Goal: Obtain resource: Obtain resource

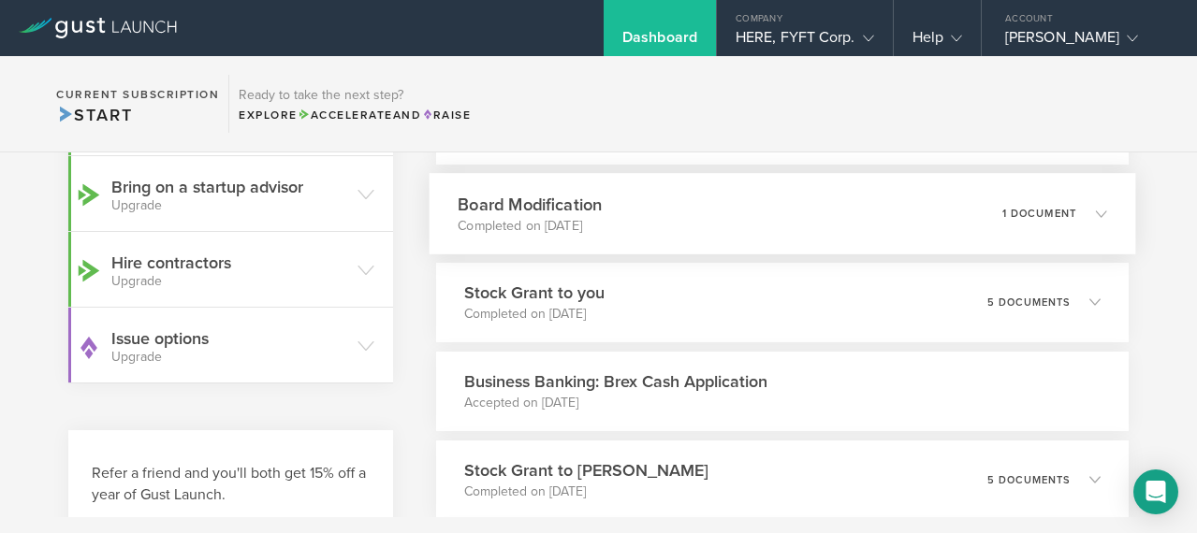
scroll to position [607, 0]
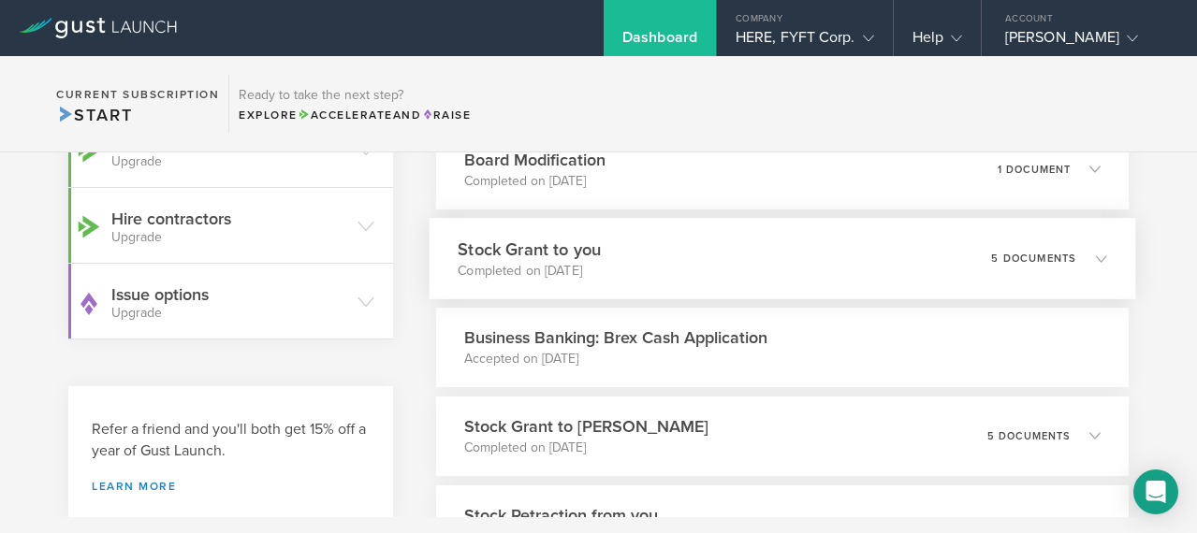
click at [751, 285] on div "Stock Grant to you Completed on [DATE] 5 documents" at bounding box center [783, 258] width 707 height 81
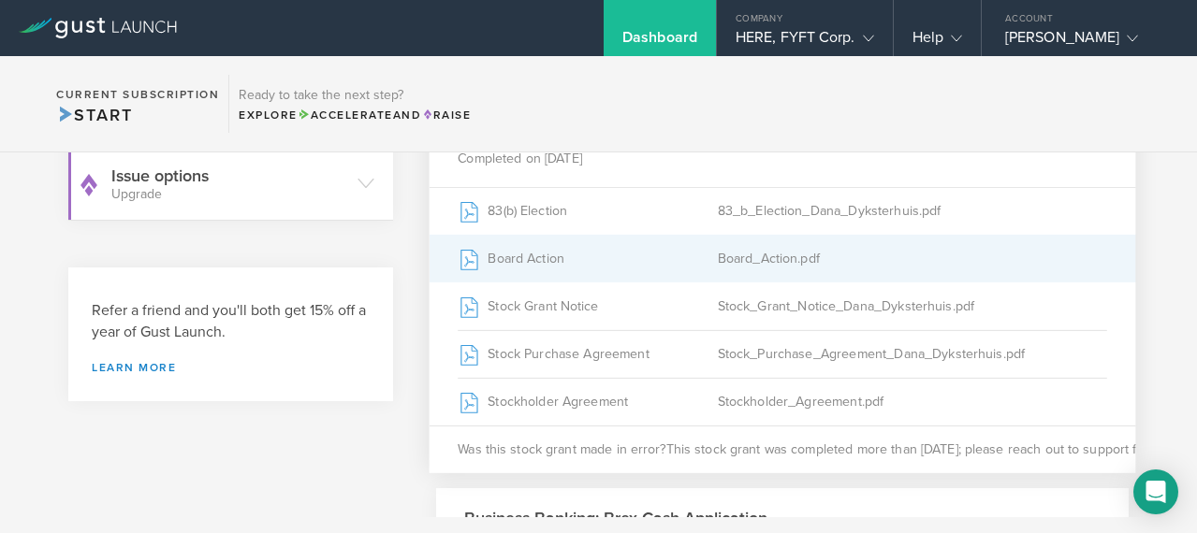
scroll to position [729, 0]
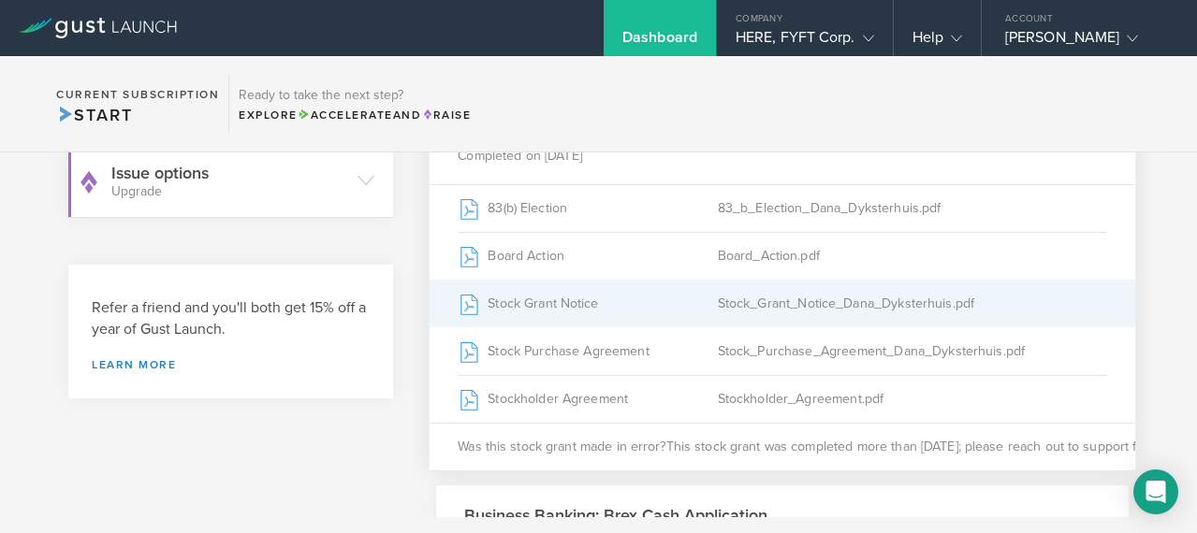
click at [755, 327] on div "Stock_Grant_Notice_Dana_Dyksterhuis.pdf" at bounding box center [912, 303] width 389 height 47
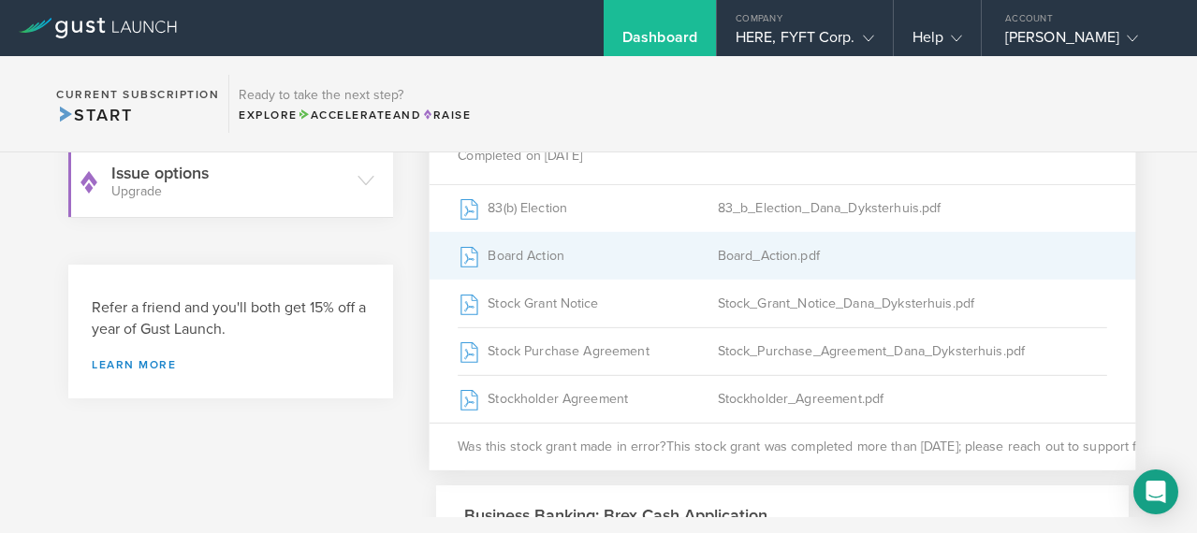
click at [765, 279] on div "Board_Action.pdf" at bounding box center [912, 255] width 389 height 47
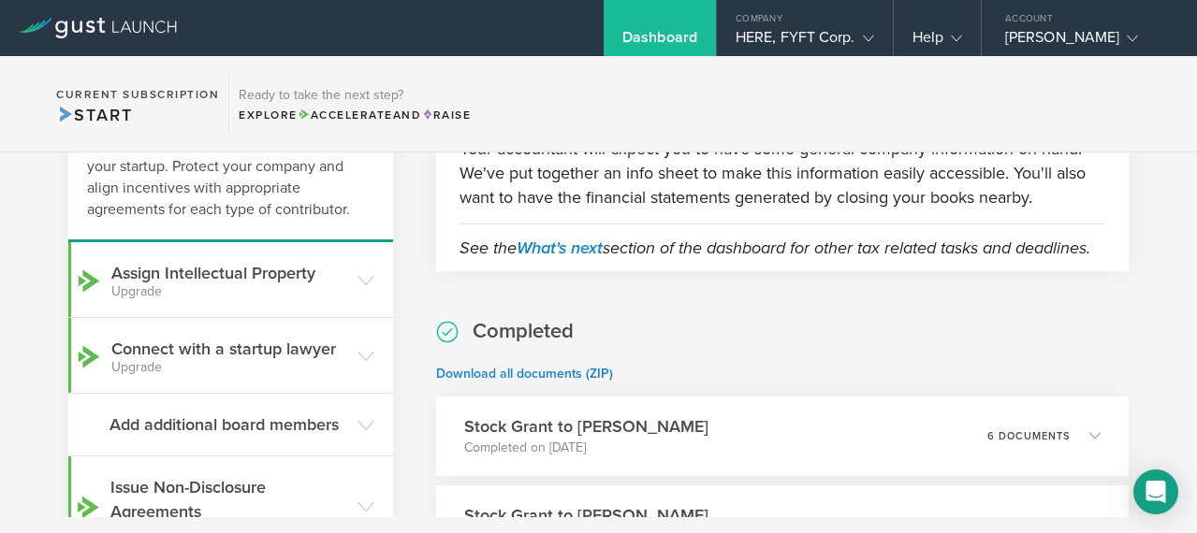
scroll to position [0, 0]
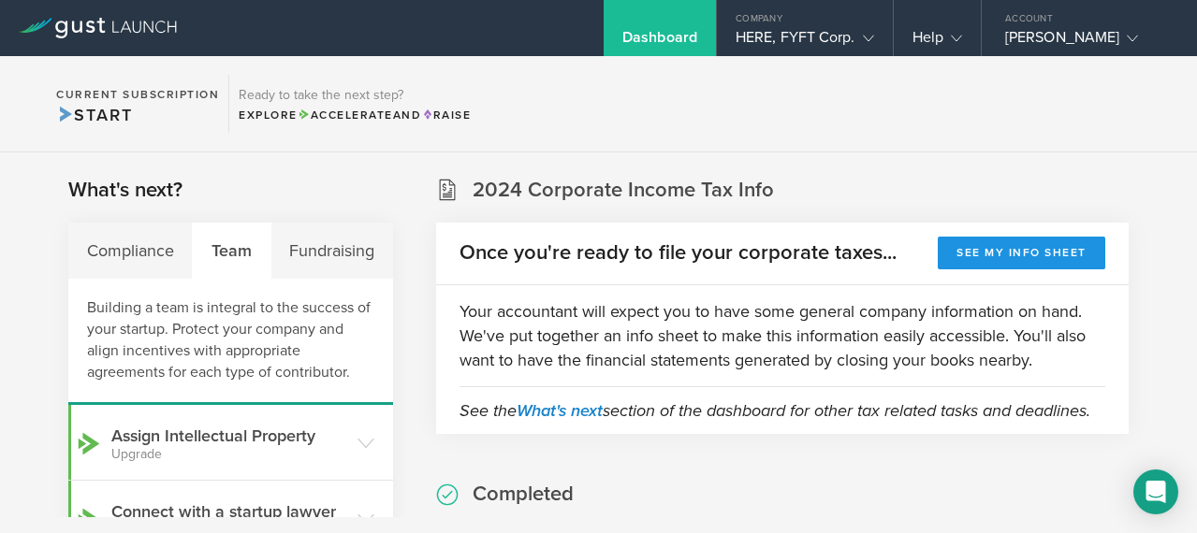
click at [1014, 240] on button "See my info sheet" at bounding box center [1022, 253] width 168 height 33
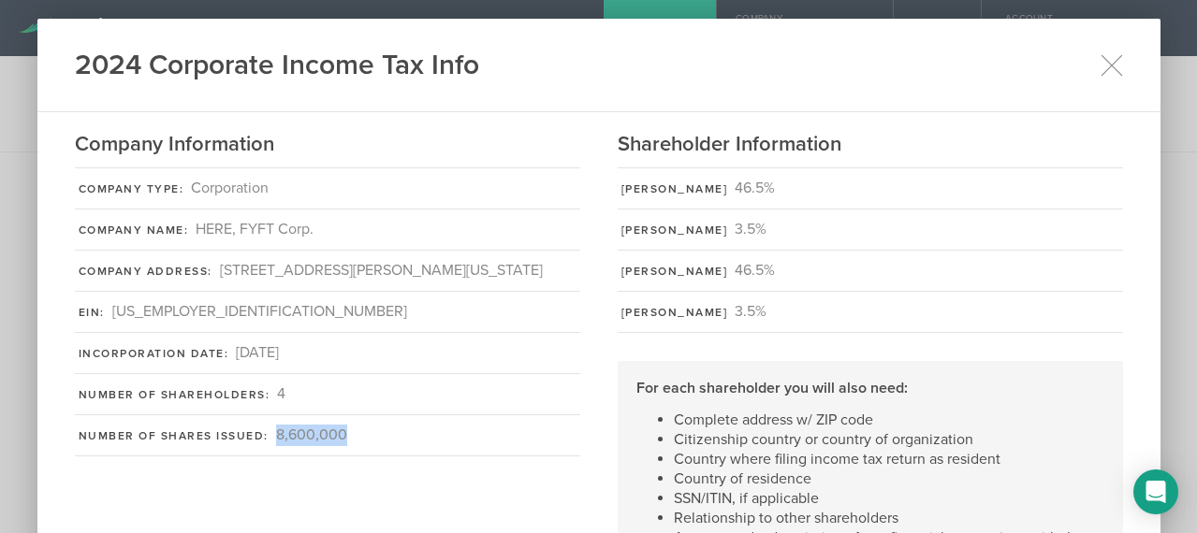
drag, startPoint x: 273, startPoint y: 440, endPoint x: 346, endPoint y: 434, distance: 73.2
click at [346, 434] on div "Number of Shares Issued: 8,600,000" at bounding box center [327, 435] width 505 height 41
copy div "8,600,000"
click at [480, 482] on div "Company Information Company Type: Corporation Company Name: HERE, FYFT Corp. Co…" at bounding box center [337, 364] width 524 height 466
